Goal: Transaction & Acquisition: Book appointment/travel/reservation

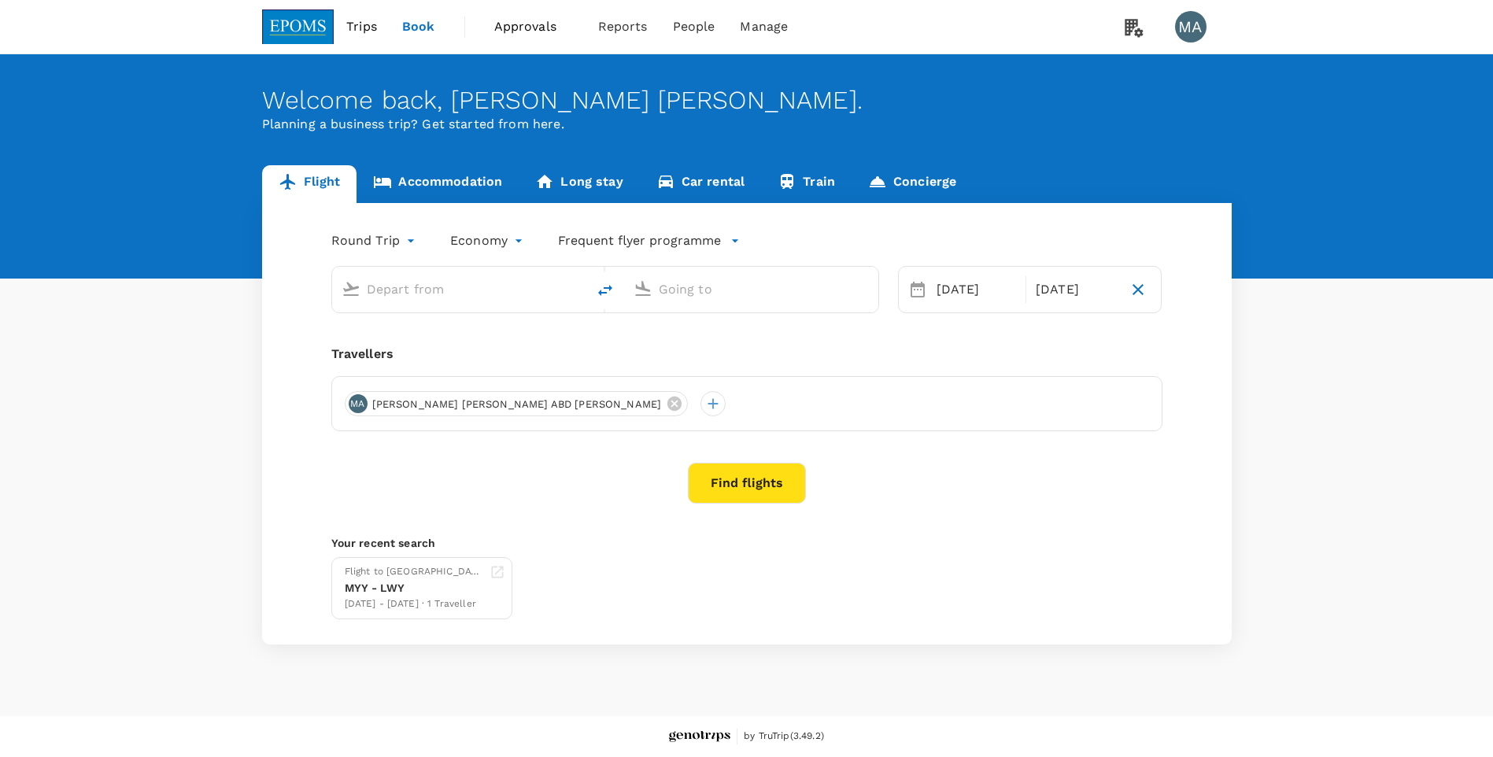
type input "Miri Intl (MYY)"
type input "[GEOGRAPHIC_DATA] ([GEOGRAPHIC_DATA])"
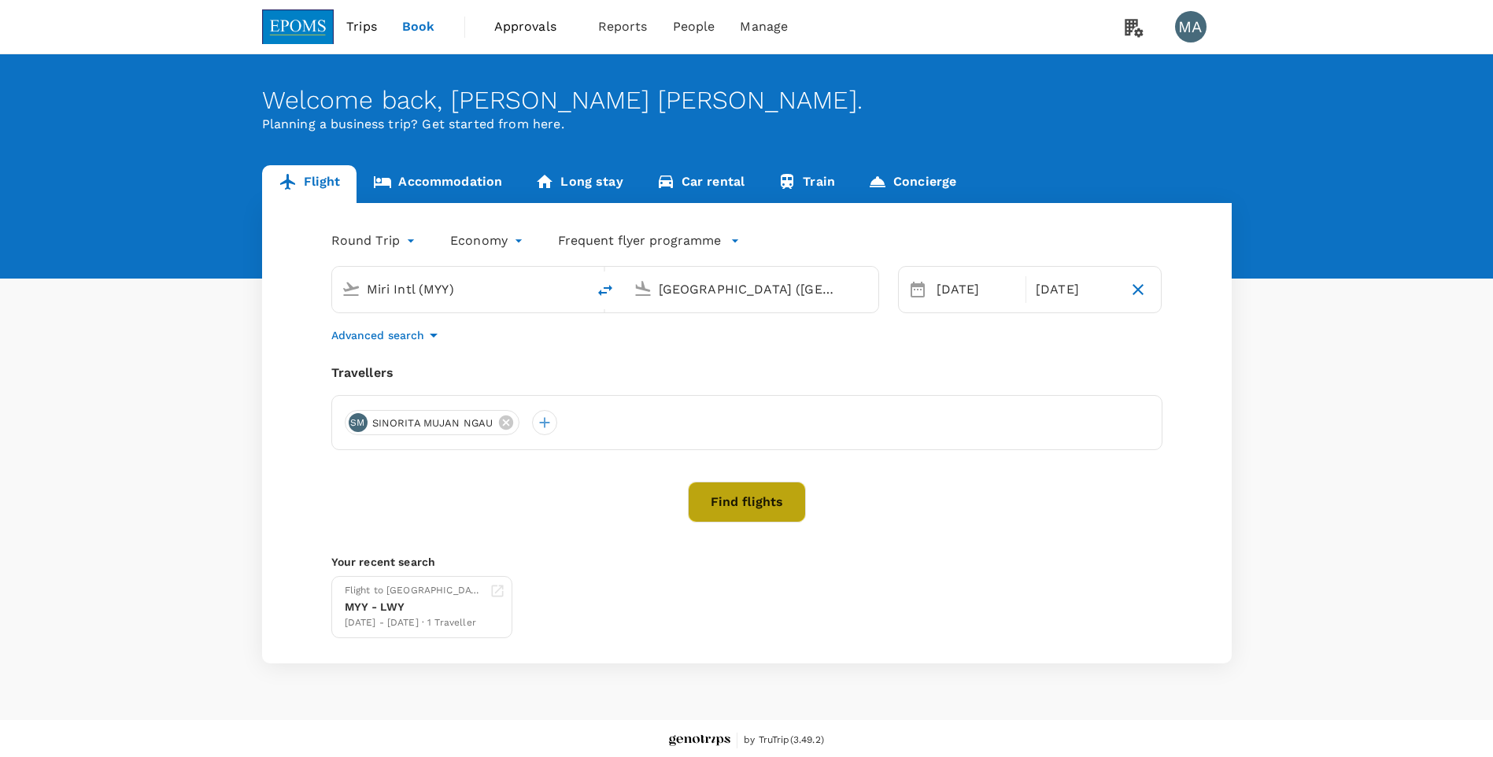
click at [775, 497] on button "Find flights" at bounding box center [747, 502] width 118 height 41
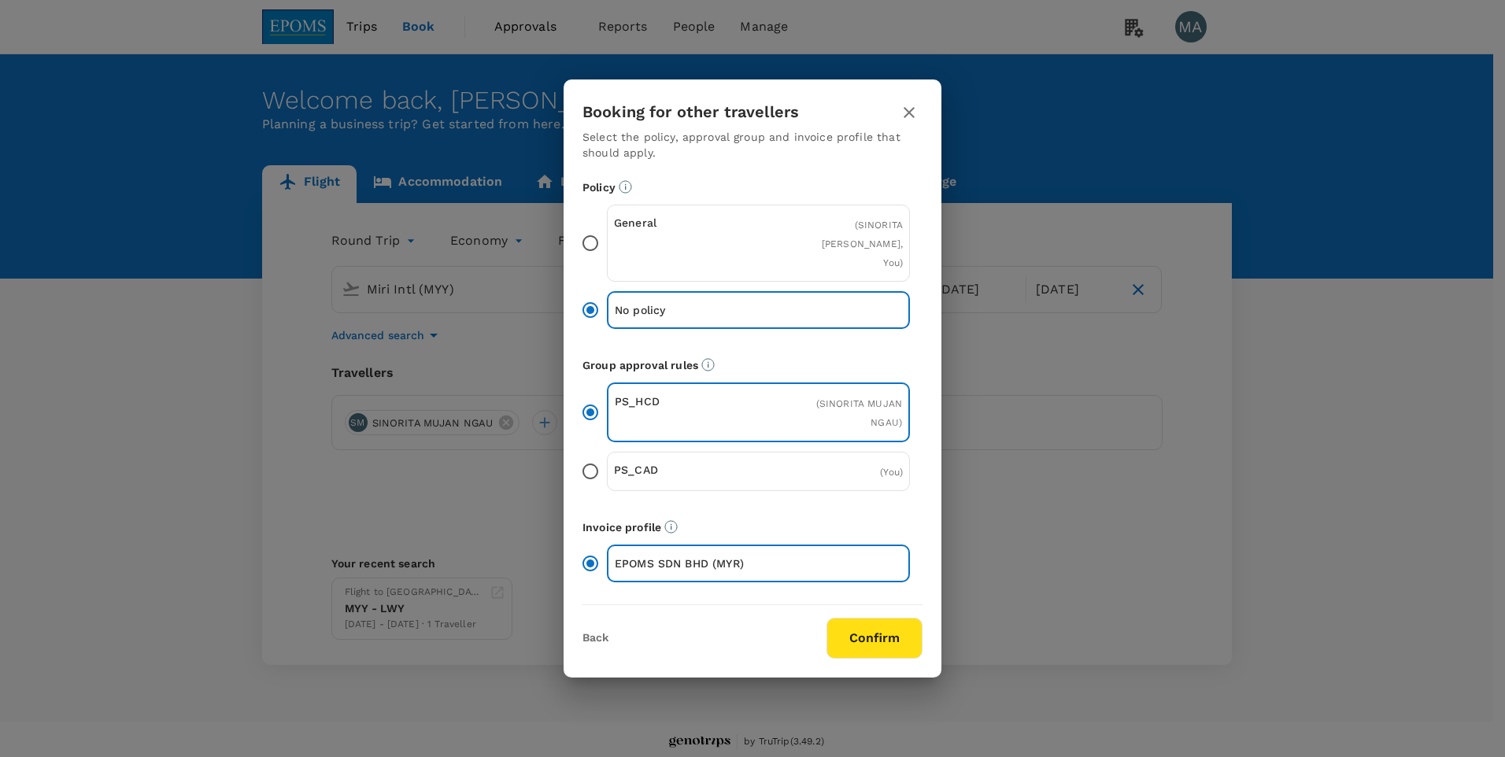
click at [593, 242] on input "General ( [PERSON_NAME], You )" at bounding box center [590, 243] width 33 height 33
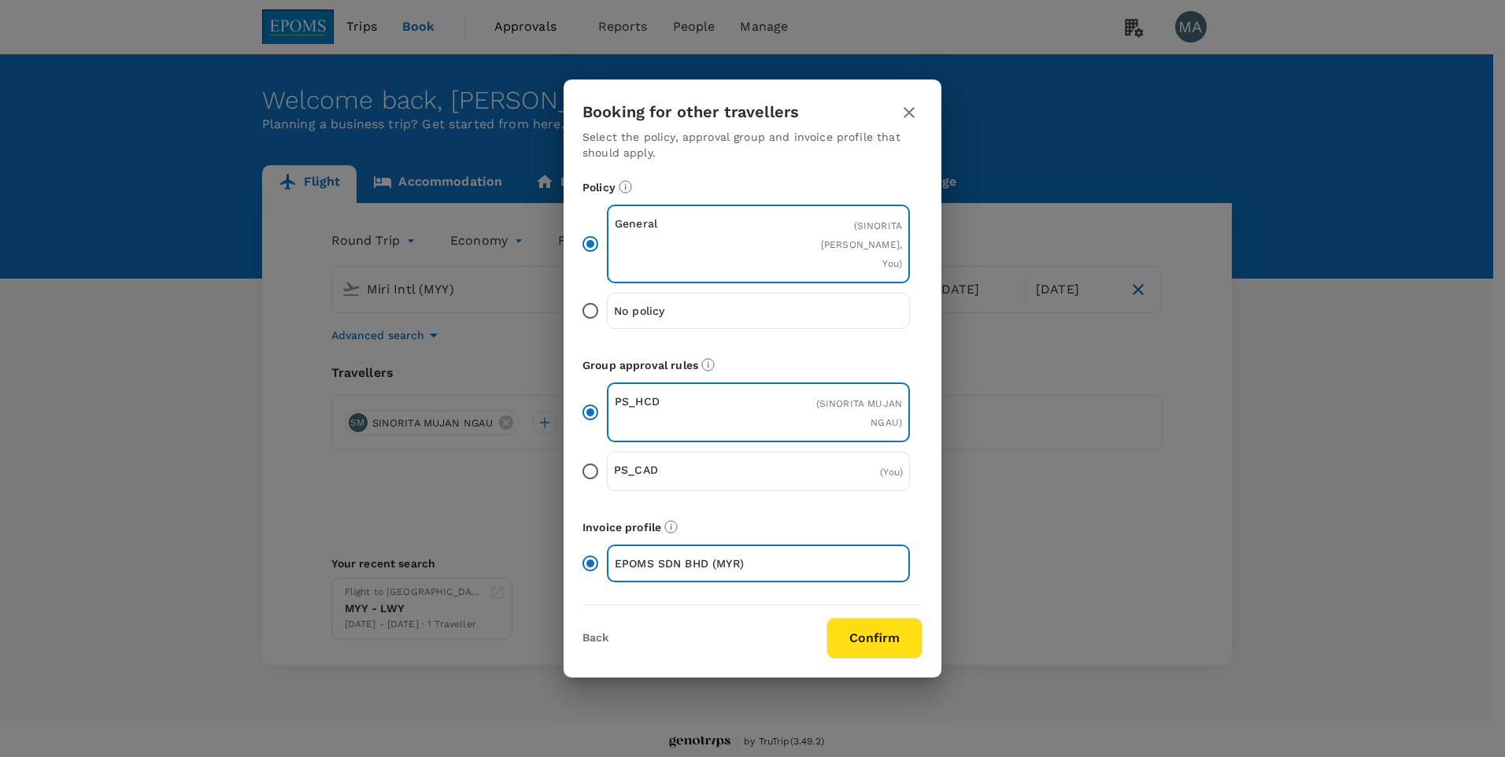
click at [874, 620] on button "Confirm" at bounding box center [874, 638] width 96 height 41
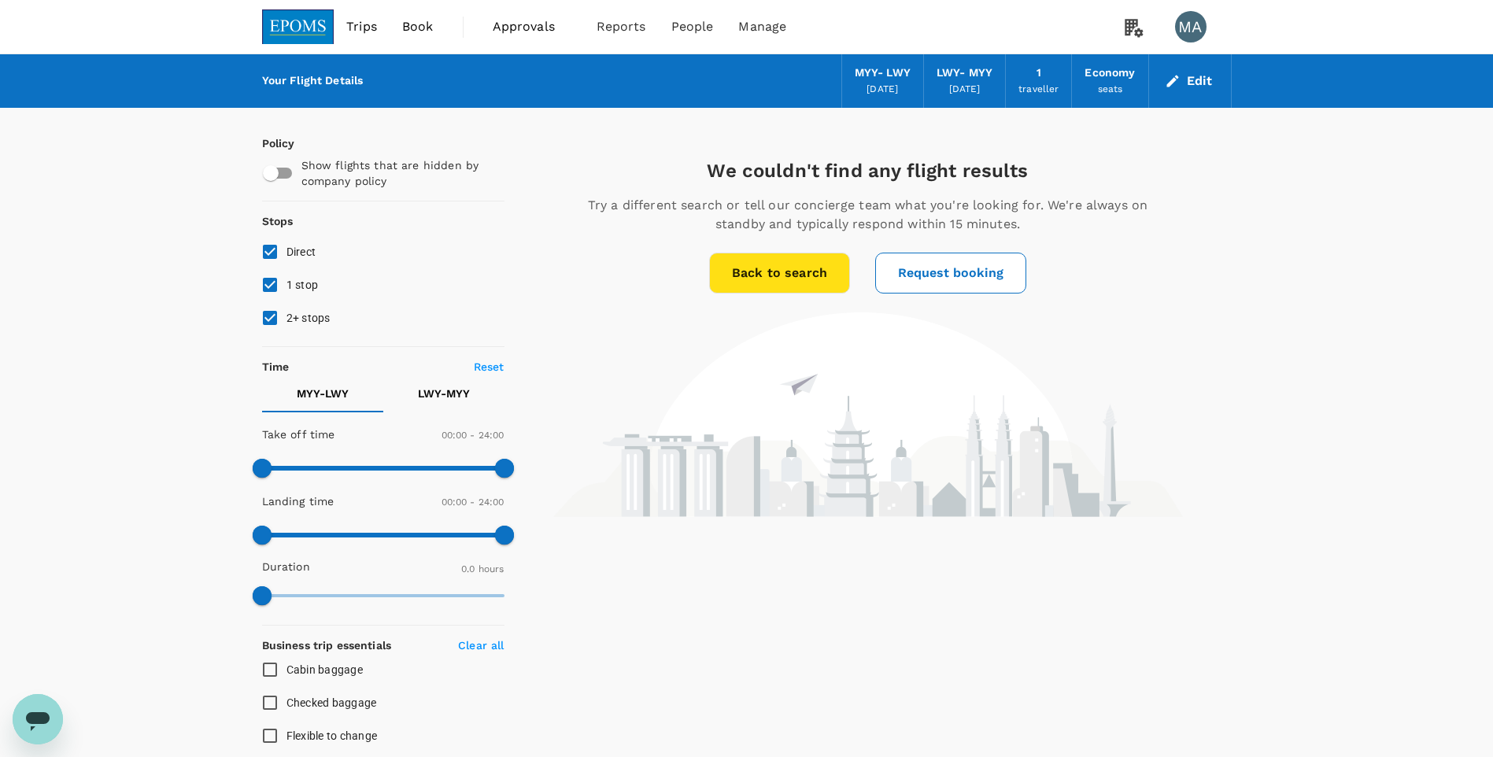
click at [943, 78] on div "LWY - MYY" at bounding box center [964, 73] width 56 height 17
click at [1198, 80] on button "Edit" at bounding box center [1189, 80] width 57 height 25
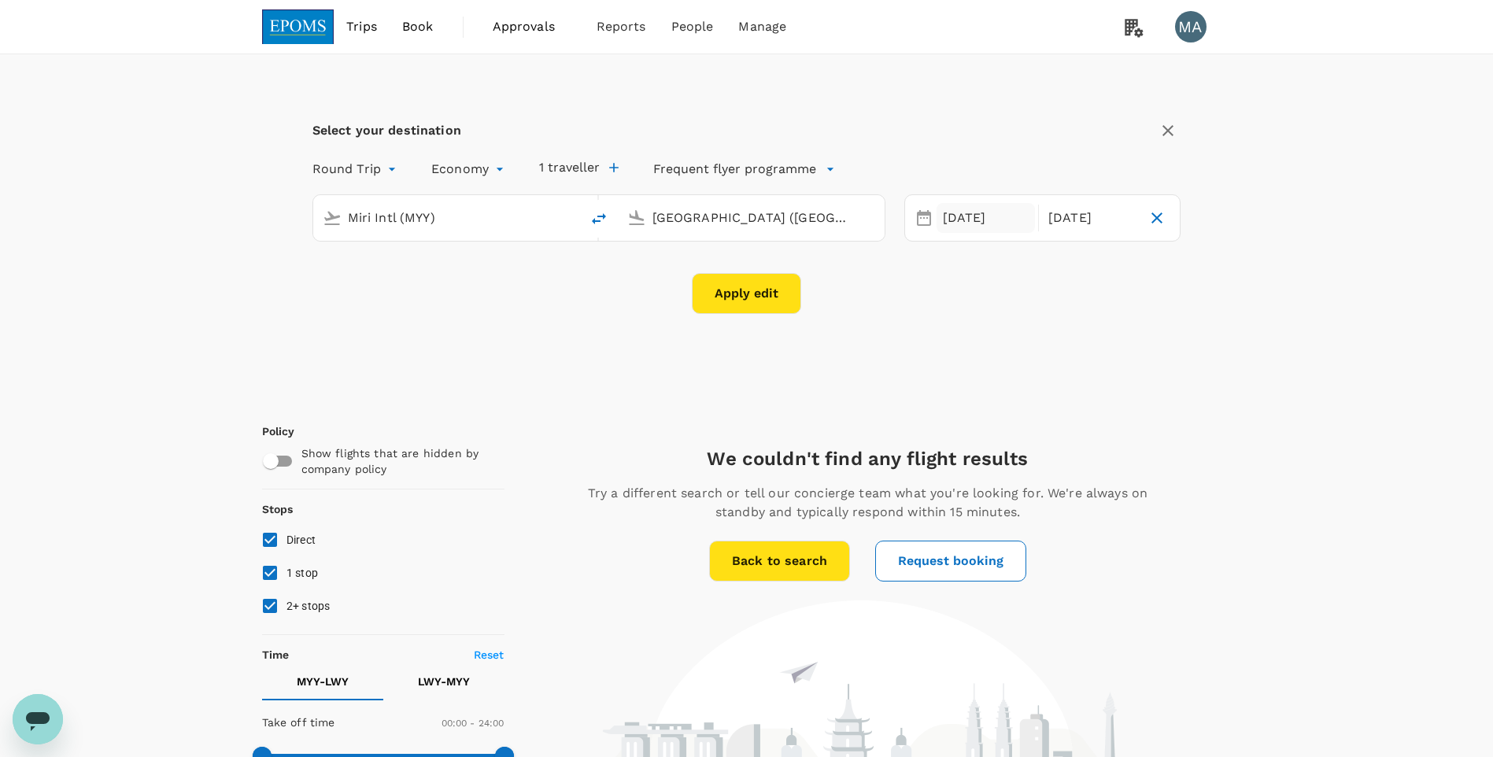
type input "Miri Intl (MYY)"
type input "[GEOGRAPHIC_DATA] ([GEOGRAPHIC_DATA])"
click at [1062, 221] on div "[DATE]" at bounding box center [1091, 218] width 98 height 31
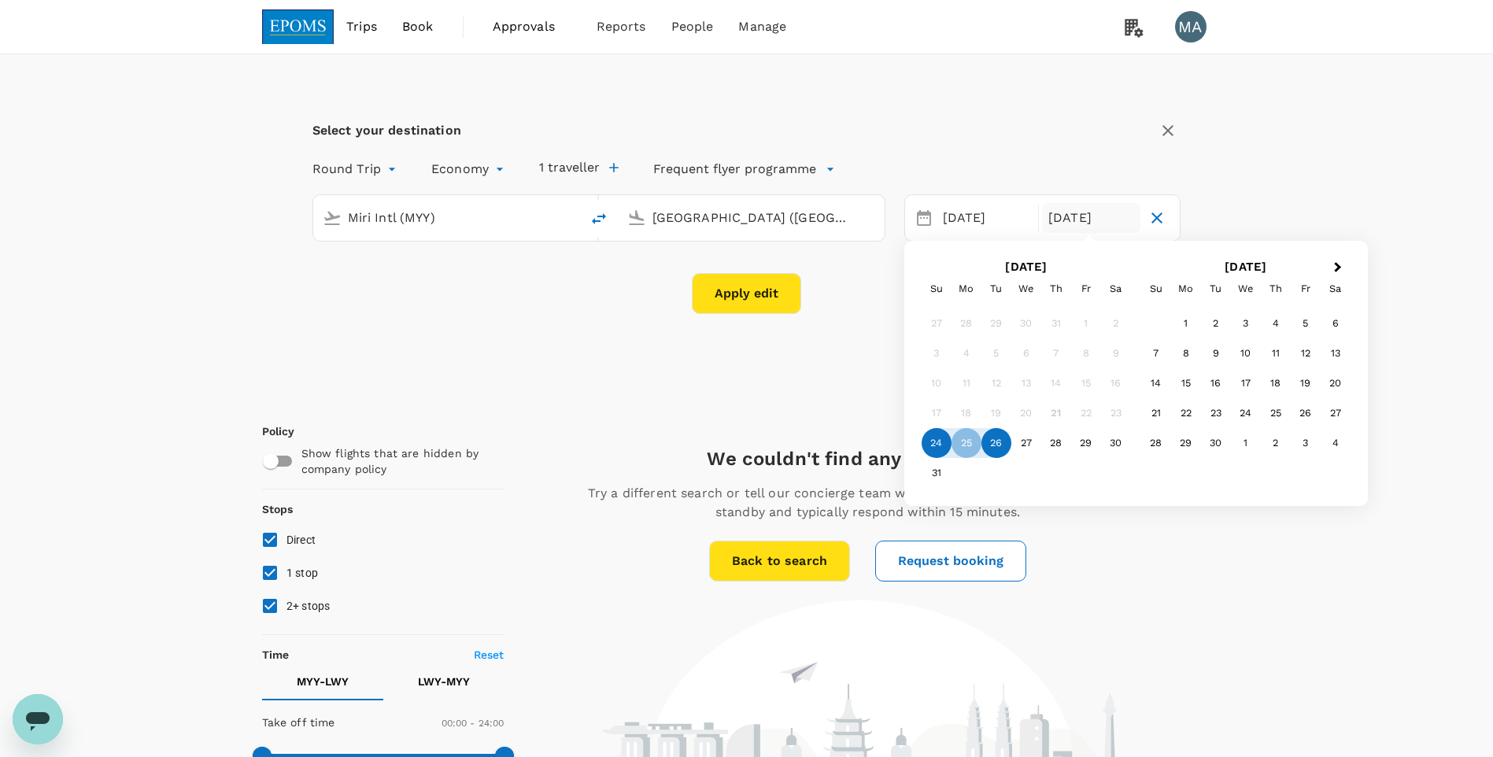
click at [989, 450] on div "26" at bounding box center [996, 443] width 30 height 30
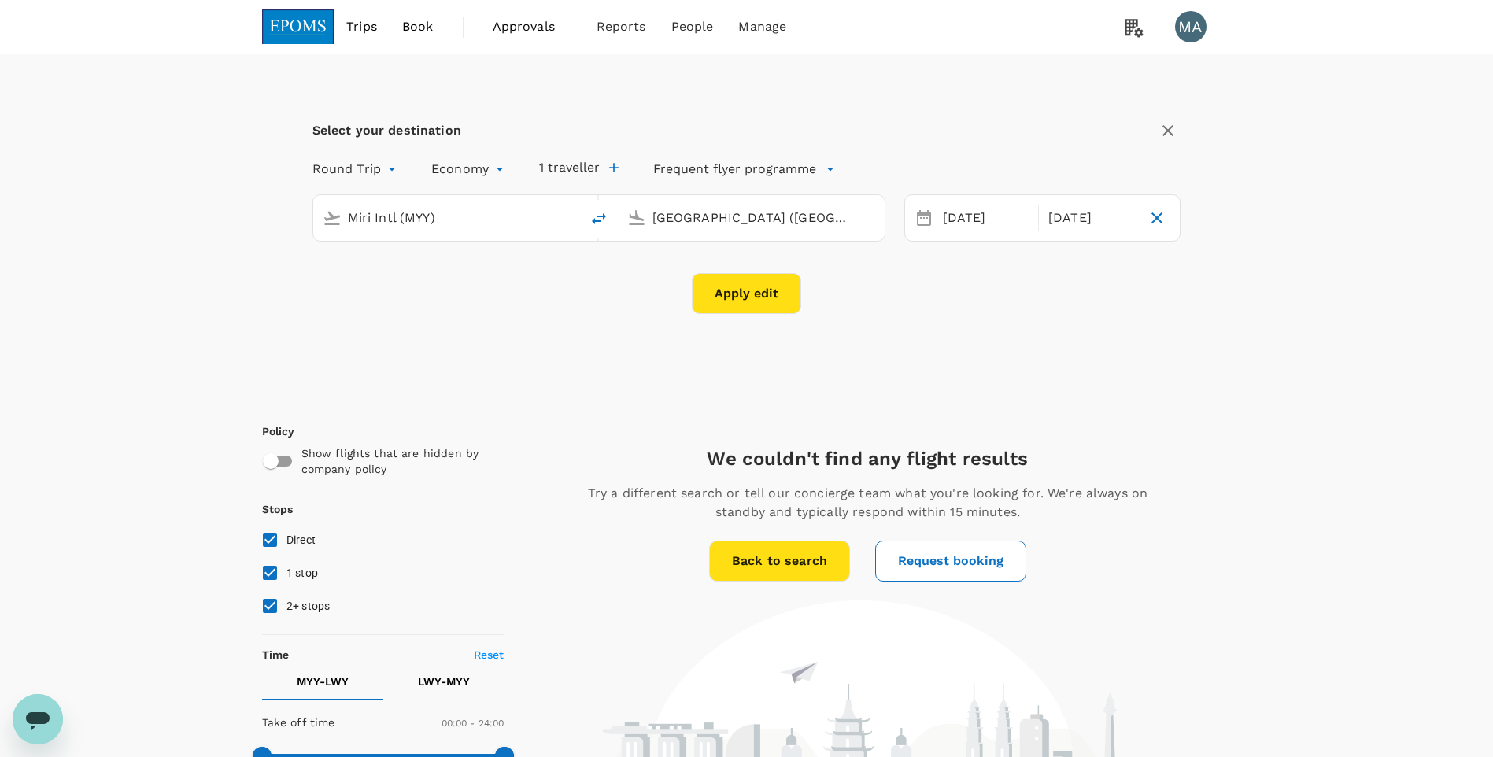
click at [750, 299] on button "Apply edit" at bounding box center [746, 293] width 109 height 41
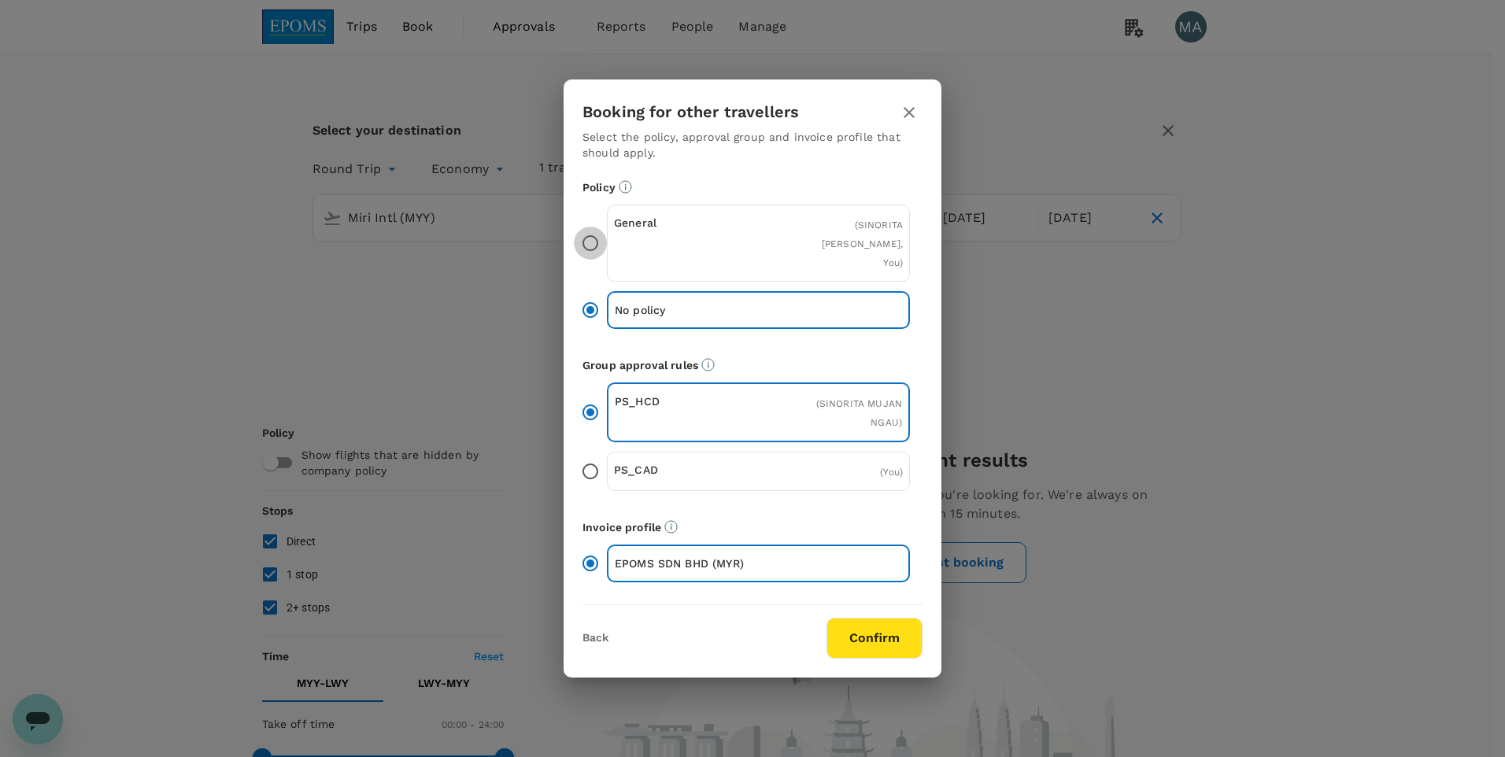
click at [589, 240] on input "General ( [PERSON_NAME], You )" at bounding box center [590, 243] width 33 height 33
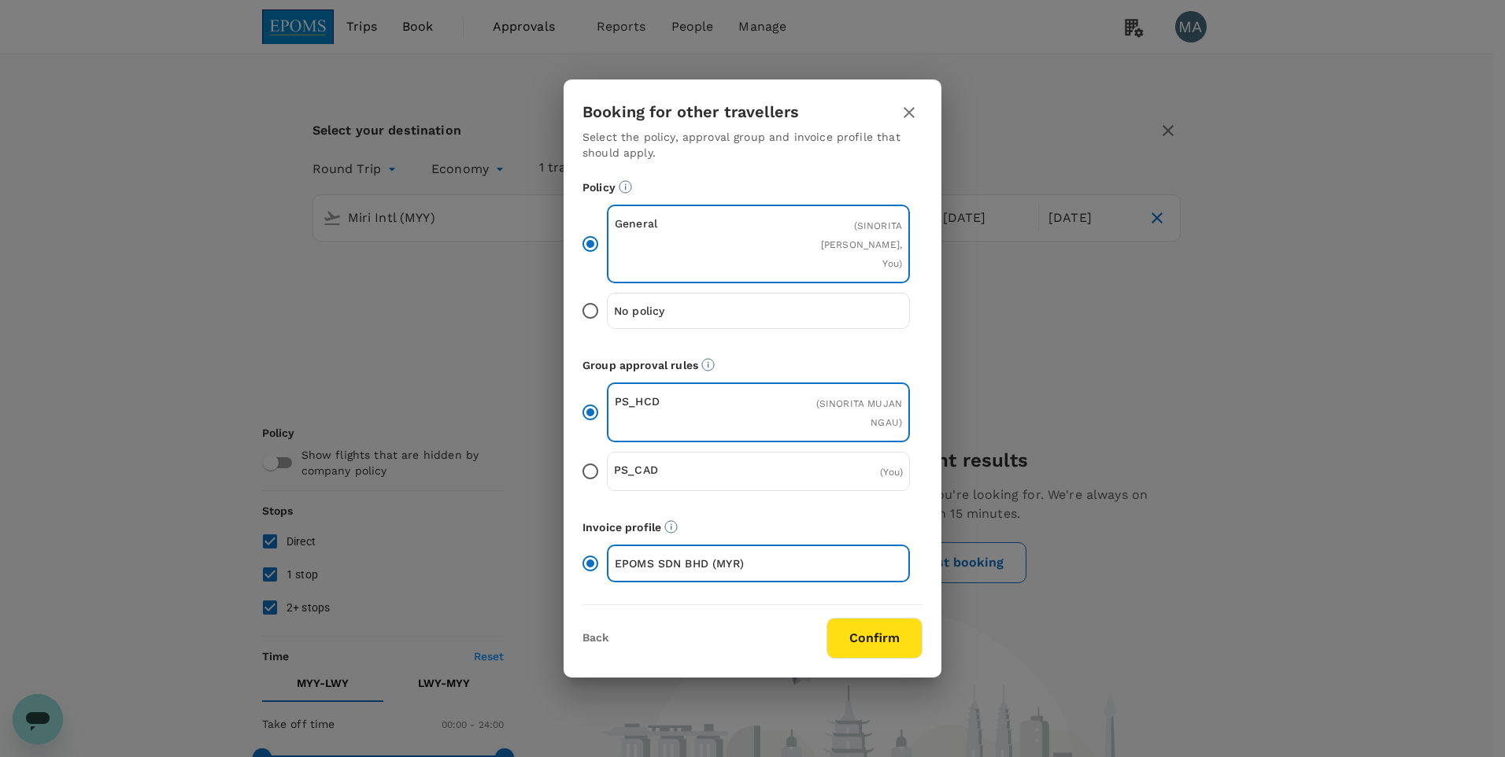
click at [870, 621] on button "Confirm" at bounding box center [874, 638] width 96 height 41
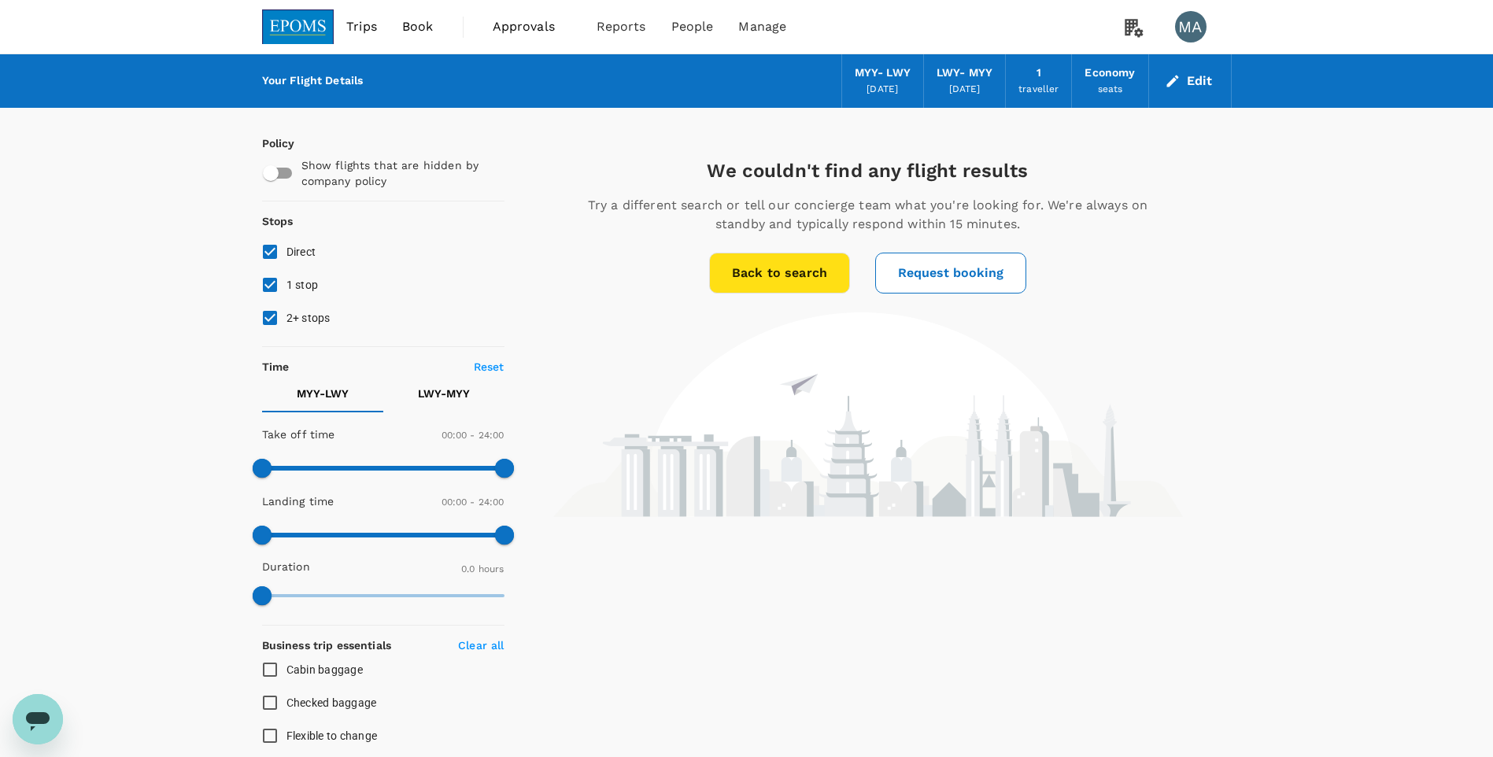
click at [1198, 83] on button "Edit" at bounding box center [1189, 80] width 57 height 25
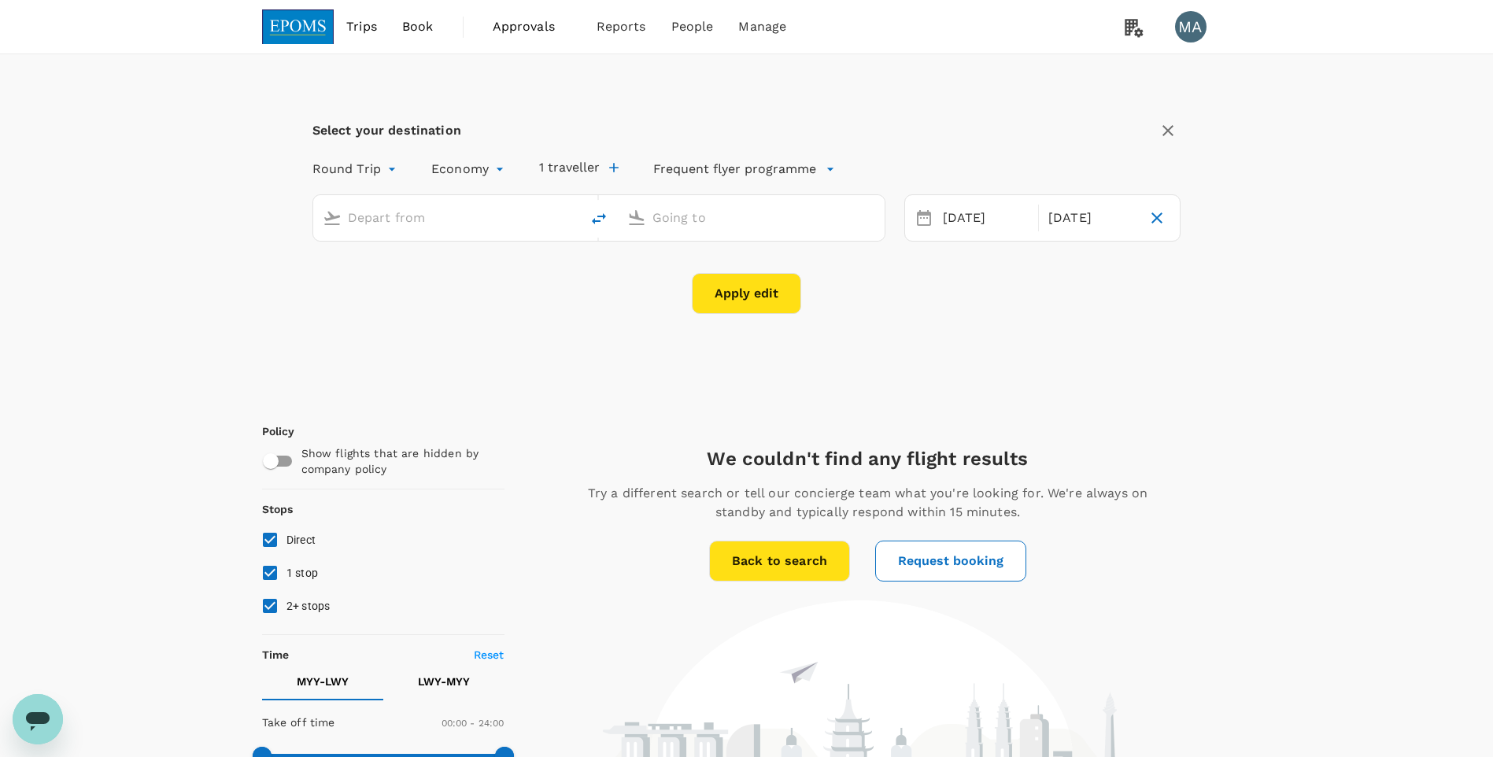
type input "Miri Intl (MYY)"
click at [429, 226] on input "Miri Intl (MYY)" at bounding box center [447, 217] width 199 height 24
click at [722, 217] on input "[GEOGRAPHIC_DATA] ([GEOGRAPHIC_DATA])" at bounding box center [751, 217] width 199 height 24
click at [696, 265] on li "Labuan LBU" at bounding box center [764, 261] width 362 height 23
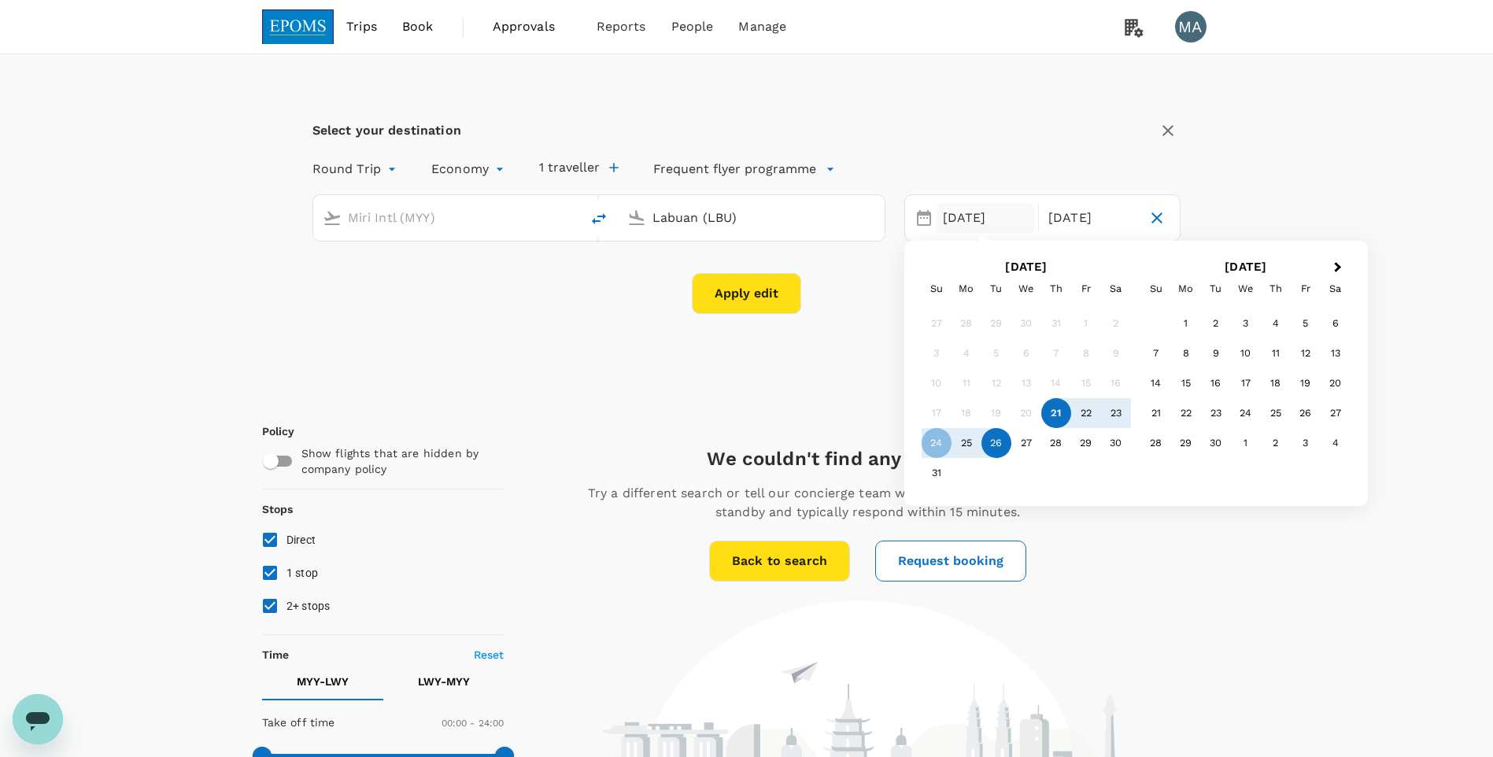
type input "Labuan (LBU)"
click at [774, 296] on button "Apply edit" at bounding box center [746, 293] width 109 height 41
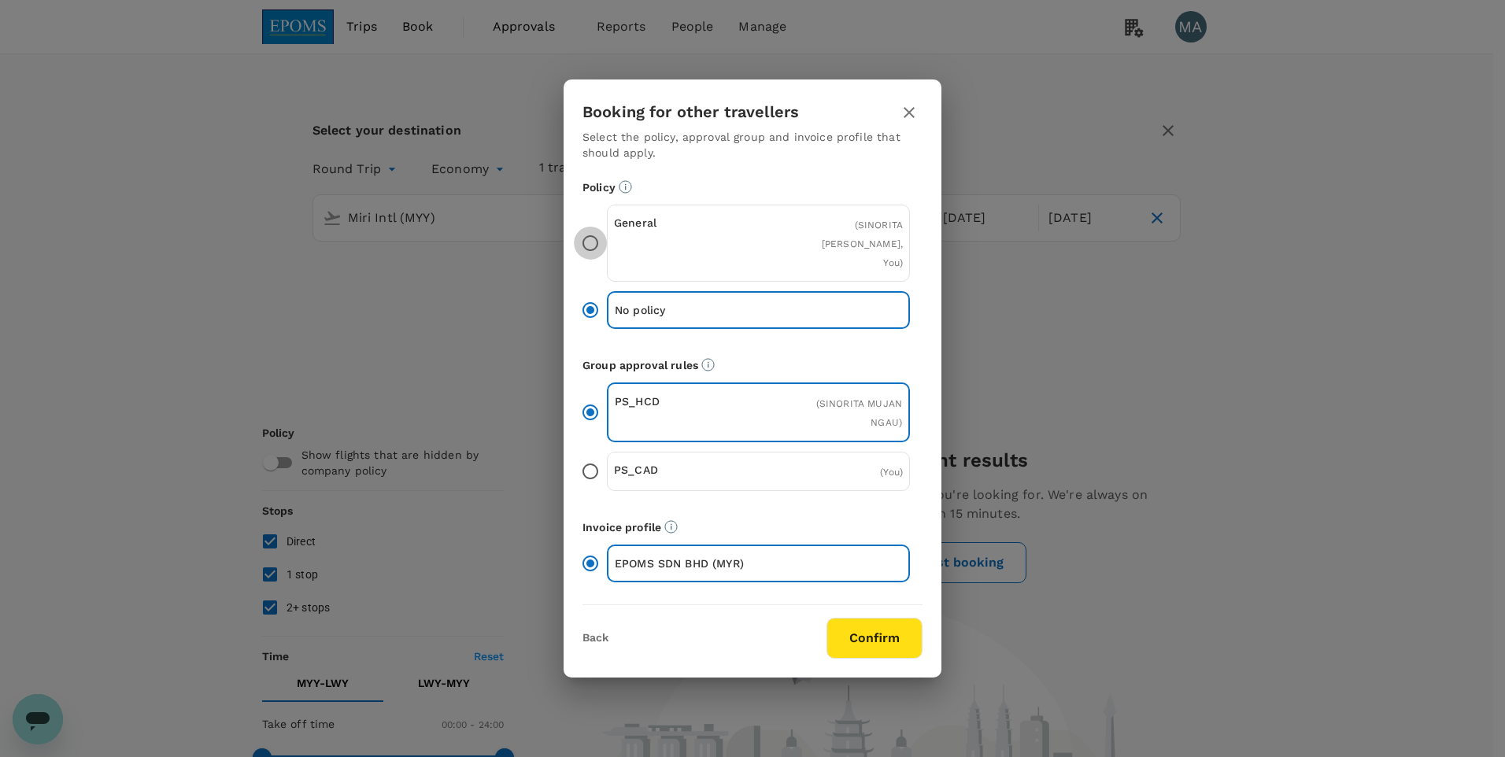
click at [600, 246] on input "General ( [PERSON_NAME], You )" at bounding box center [590, 243] width 33 height 33
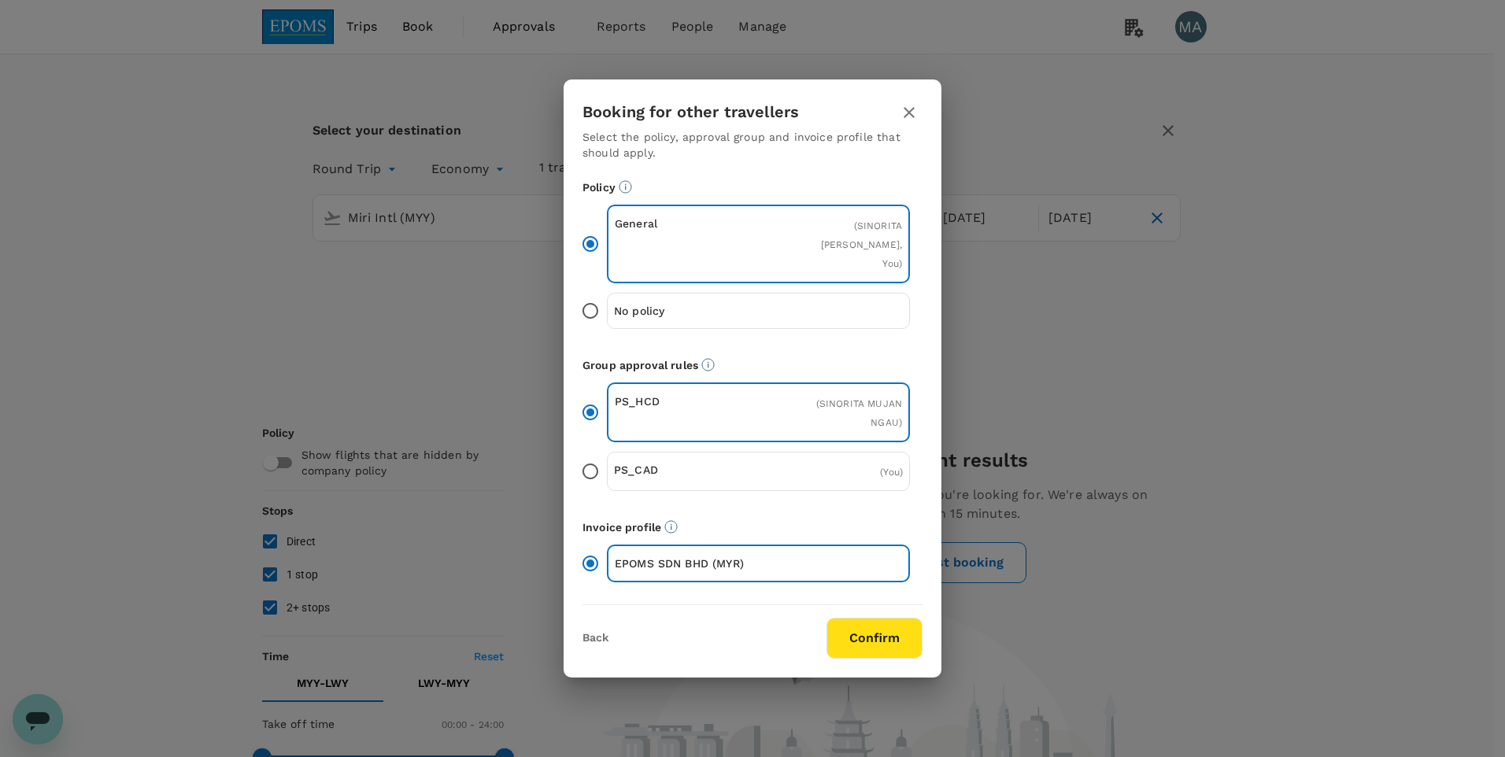
drag, startPoint x: 906, startPoint y: 642, endPoint x: 903, endPoint y: 613, distance: 29.3
click at [906, 641] on button "Confirm" at bounding box center [874, 638] width 96 height 41
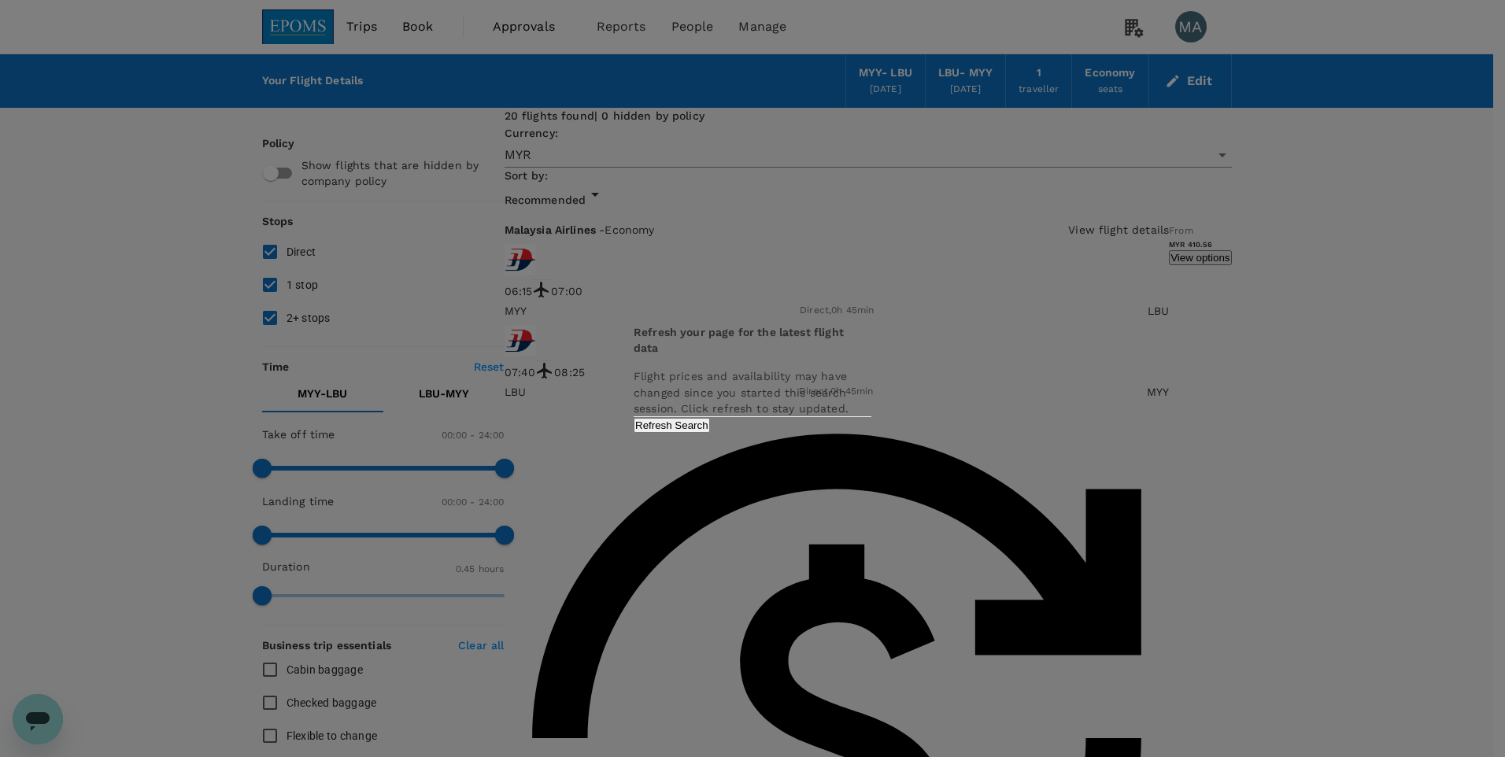
click at [710, 433] on button "Refresh Search" at bounding box center [671, 425] width 76 height 15
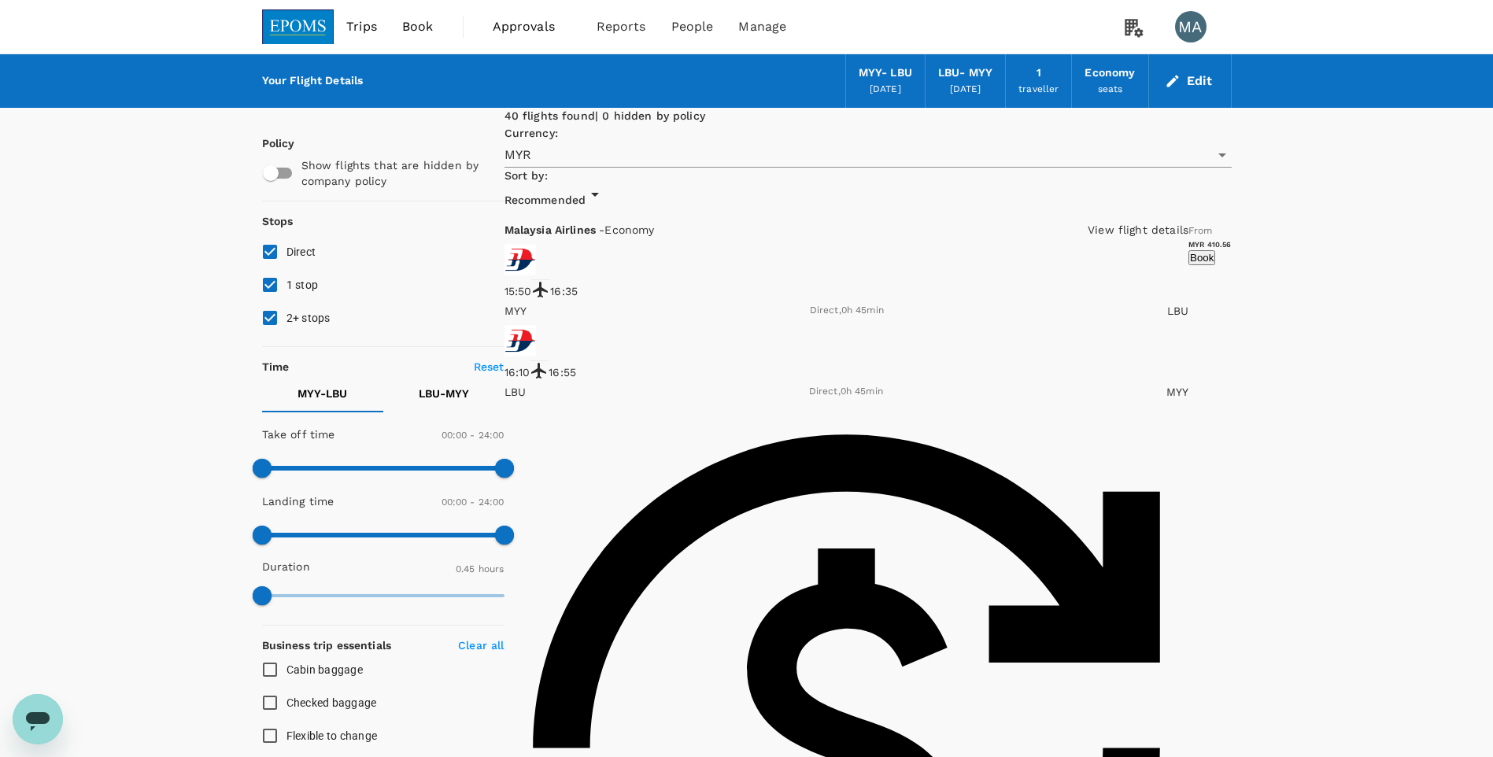
click at [433, 22] on span "Book" at bounding box center [417, 26] width 31 height 19
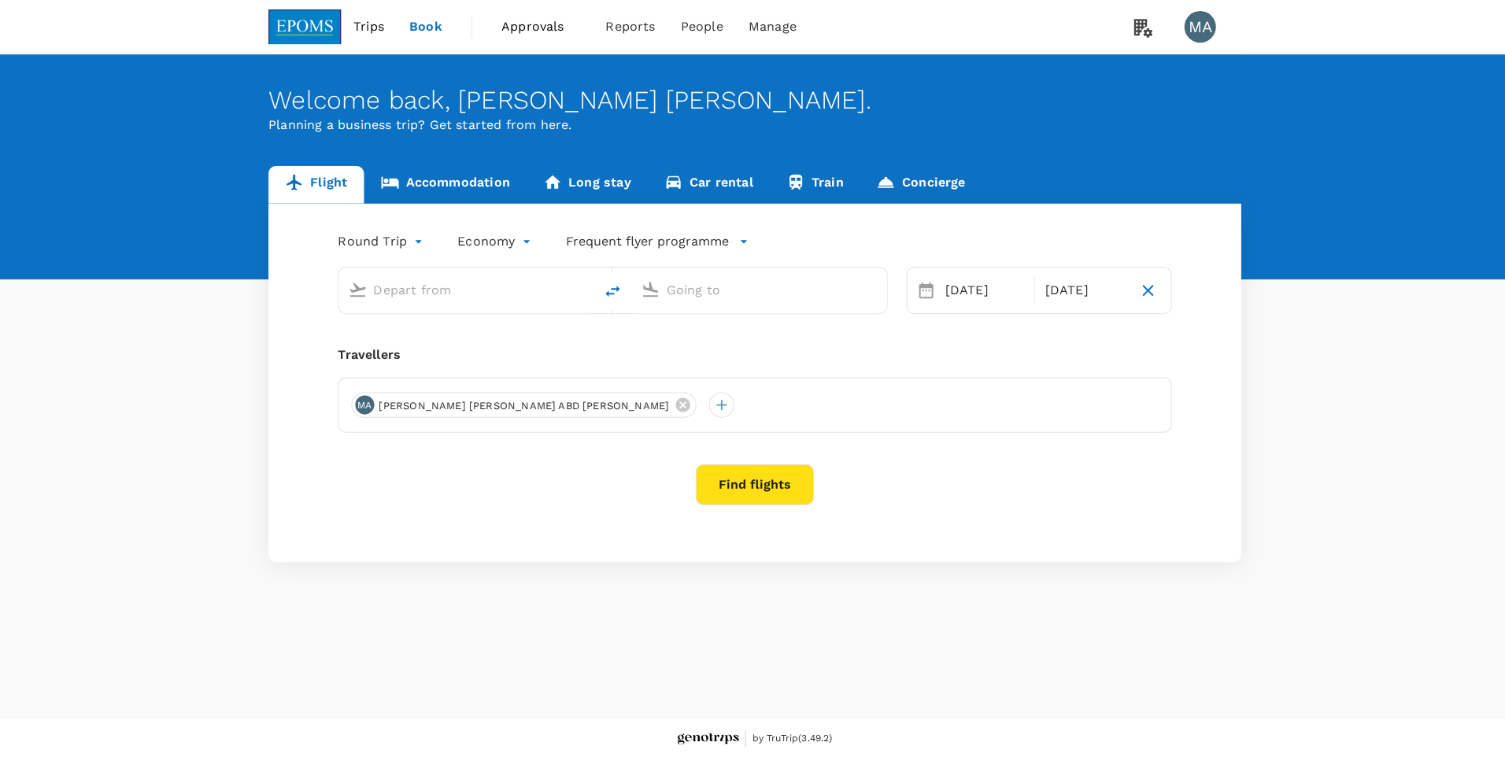
type input "Miri Intl (MYY)"
type input "Labuan (LBU)"
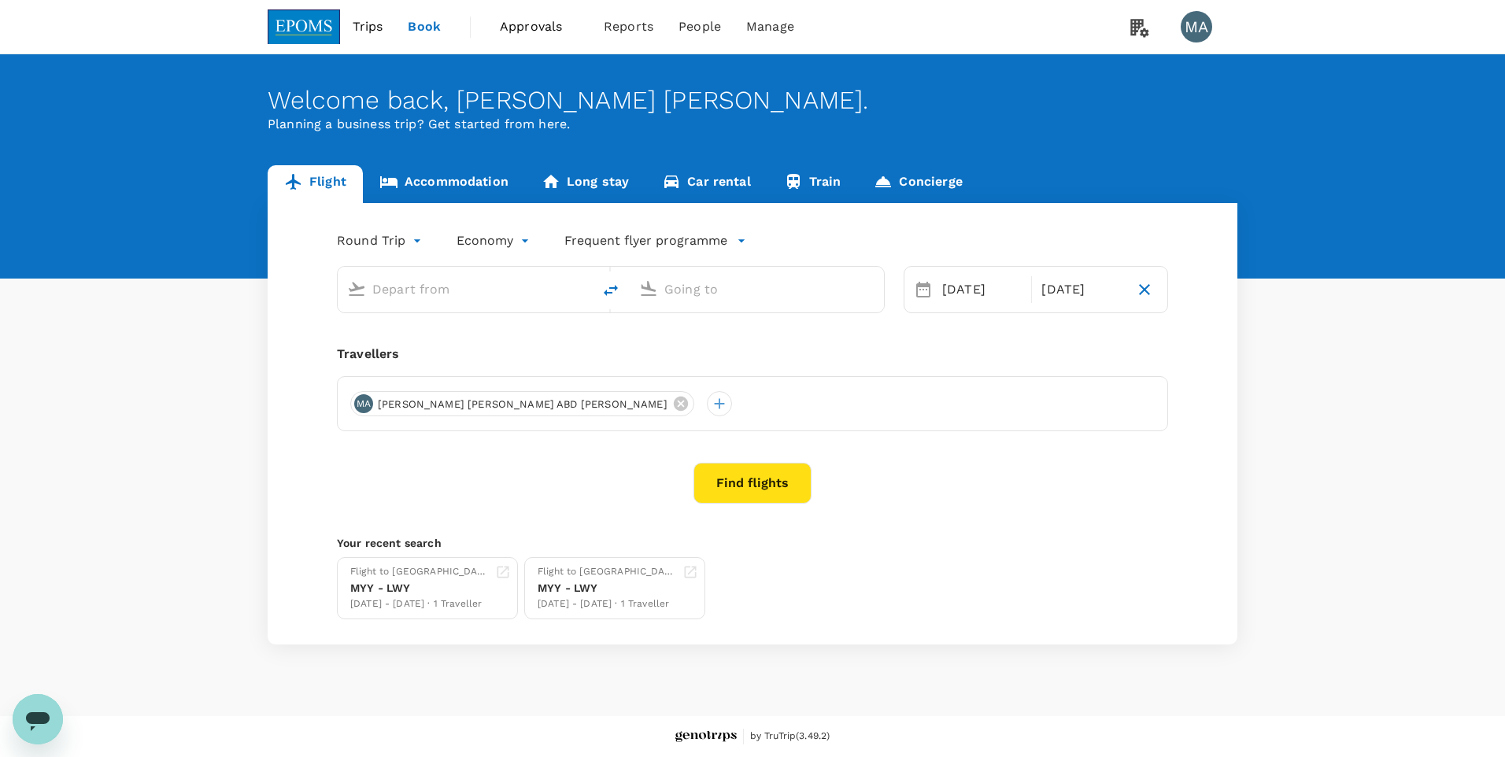
type input "Miri Intl (MYY)"
type input "Labuan (LBU)"
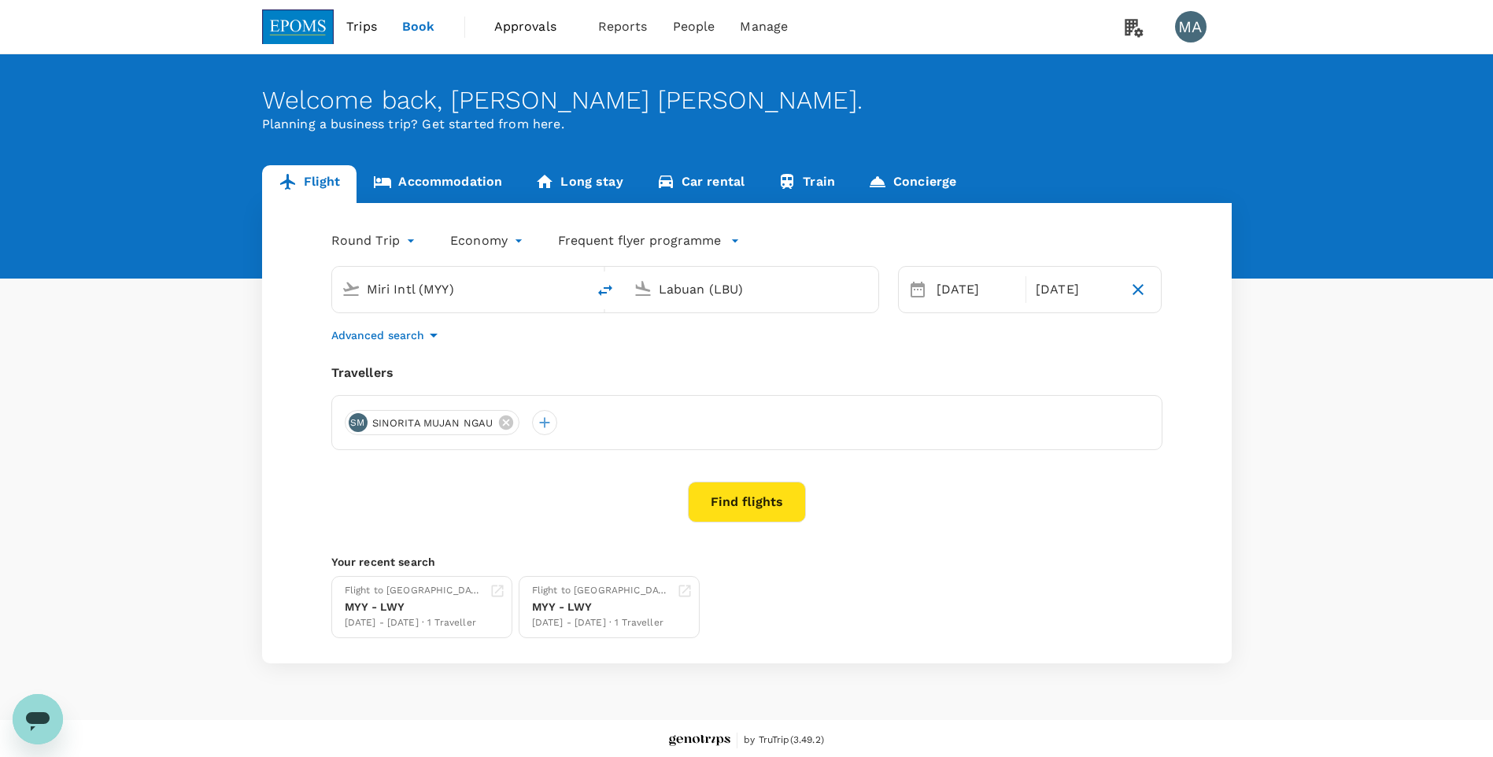
click at [619, 342] on div "Advanced search" at bounding box center [746, 335] width 831 height 19
